Goal: Information Seeking & Learning: Learn about a topic

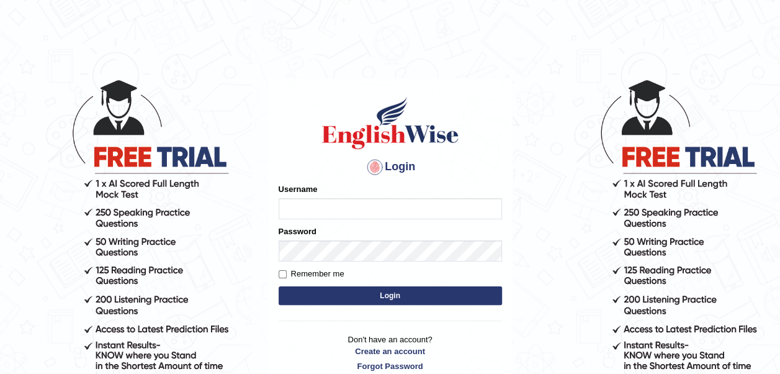
type input "elhashemiibrahim"
click at [371, 290] on button "Login" at bounding box center [390, 295] width 223 height 19
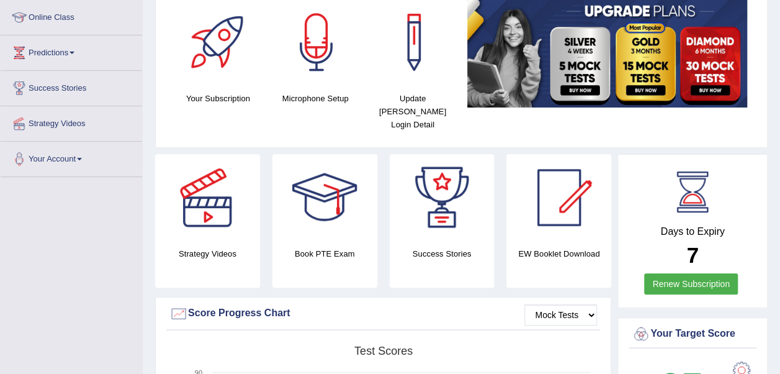
scroll to position [169, 0]
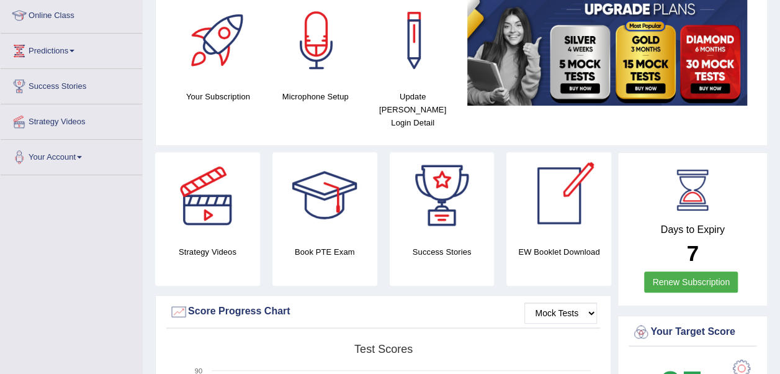
click at [495, 245] on h4 "EW Booklet Download" at bounding box center [442, 251] width 105 height 13
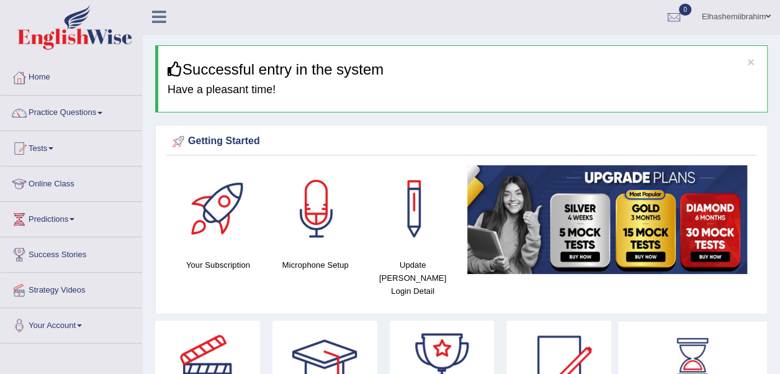
scroll to position [0, 0]
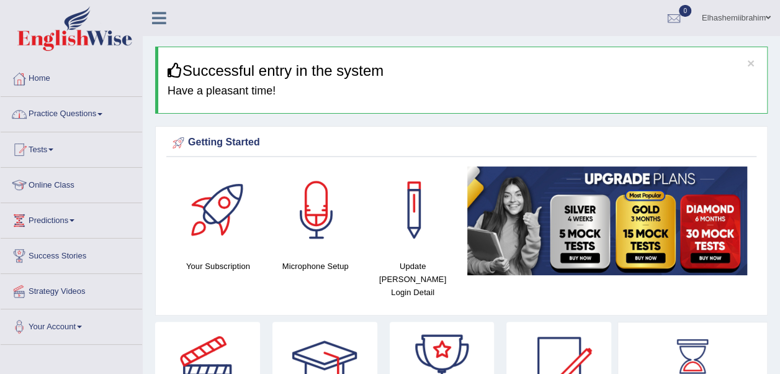
click at [106, 123] on link "Practice Questions" at bounding box center [71, 112] width 141 height 31
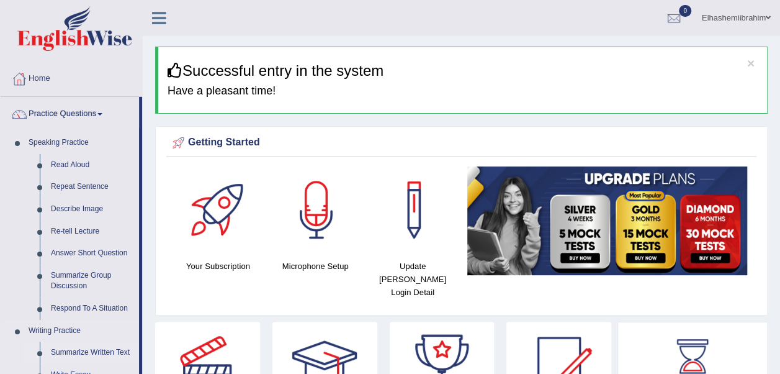
click at [74, 352] on link "Summarize Written Text" at bounding box center [92, 352] width 94 height 22
click at [74, 352] on ul "Summarize Written Text Write Essay" at bounding box center [81, 357] width 116 height 43
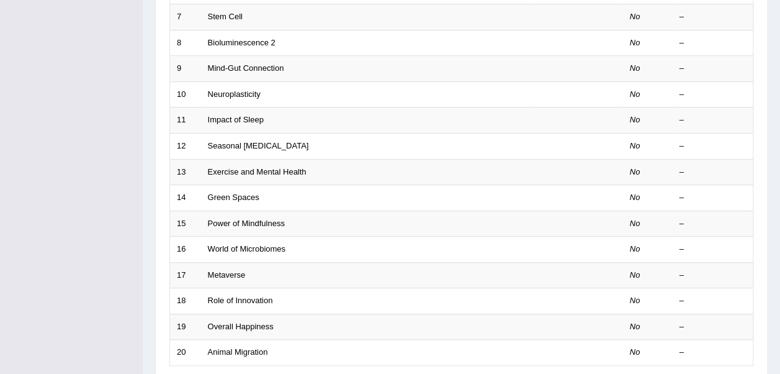
scroll to position [364, 0]
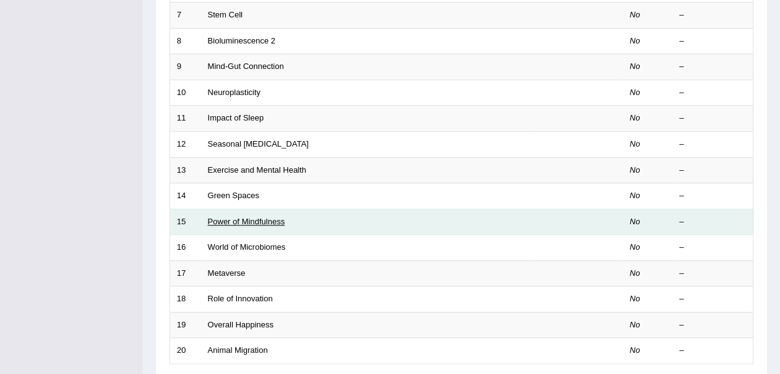
click at [246, 217] on link "Power of Mindfulness" at bounding box center [246, 221] width 77 height 9
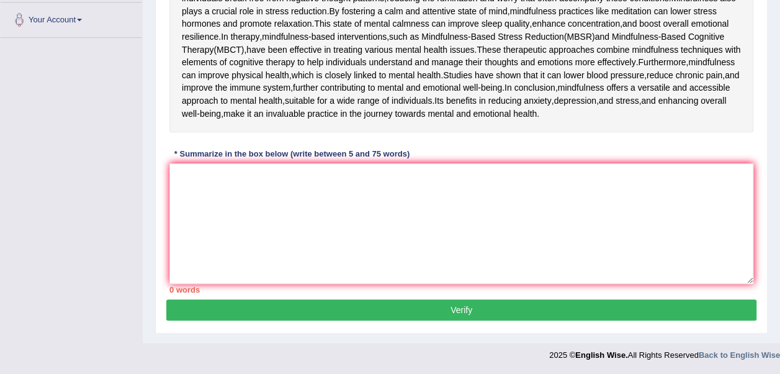
scroll to position [407, 0]
click at [364, 204] on textarea at bounding box center [461, 223] width 584 height 120
